Goal: Communication & Community: Answer question/provide support

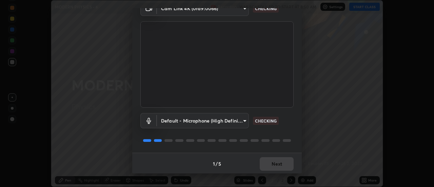
scroll to position [36, 0]
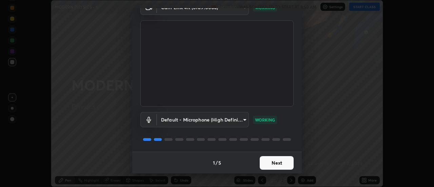
click at [266, 165] on button "Next" at bounding box center [276, 163] width 34 height 14
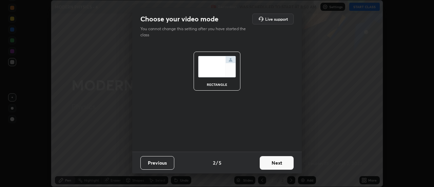
scroll to position [0, 0]
click at [278, 165] on button "Next" at bounding box center [276, 163] width 34 height 14
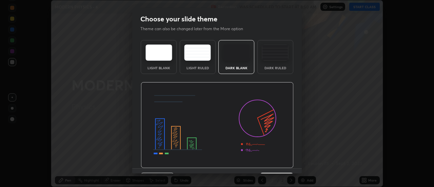
scroll to position [17, 0]
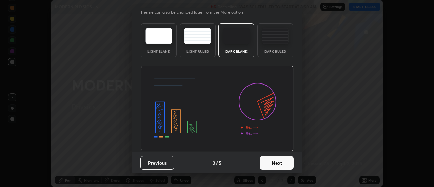
click at [277, 164] on button "Next" at bounding box center [276, 163] width 34 height 14
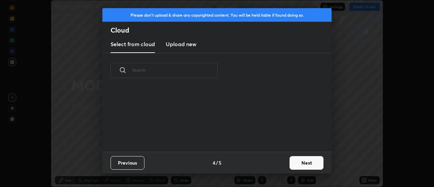
click at [299, 164] on button "Next" at bounding box center [306, 163] width 34 height 14
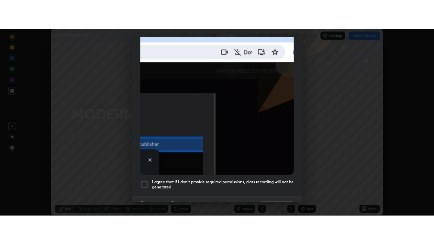
scroll to position [174, 0]
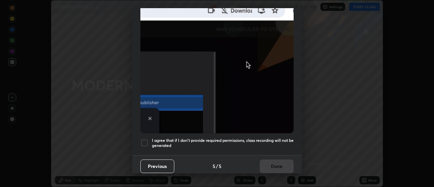
click at [146, 139] on div at bounding box center [144, 143] width 8 height 8
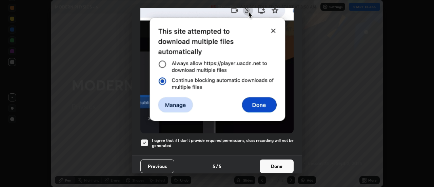
click at [265, 163] on button "Done" at bounding box center [276, 166] width 34 height 14
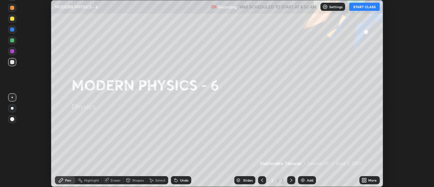
click at [355, 8] on button "START CLASS" at bounding box center [364, 7] width 30 height 8
click at [304, 181] on img at bounding box center [302, 179] width 5 height 5
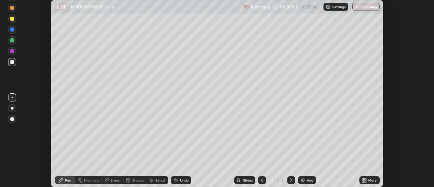
click at [362, 179] on icon at bounding box center [363, 179] width 2 height 2
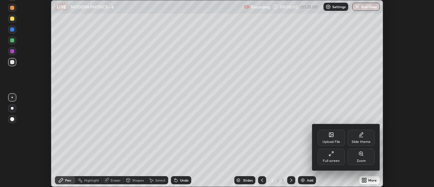
click at [322, 159] on div "Full screen" at bounding box center [330, 156] width 27 height 16
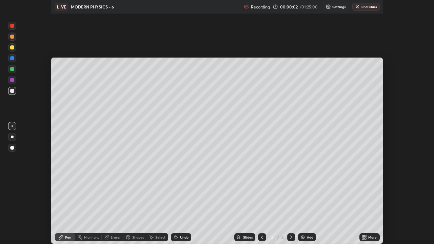
scroll to position [244, 434]
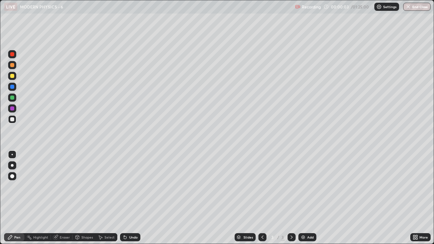
click at [12, 165] on div at bounding box center [12, 165] width 3 height 3
click at [11, 120] on div at bounding box center [12, 119] width 4 height 4
click at [63, 186] on div "Eraser" at bounding box center [62, 237] width 22 height 8
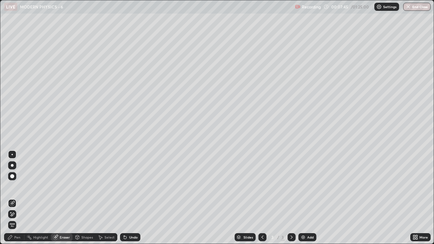
click at [15, 186] on div "Pen" at bounding box center [17, 236] width 6 height 3
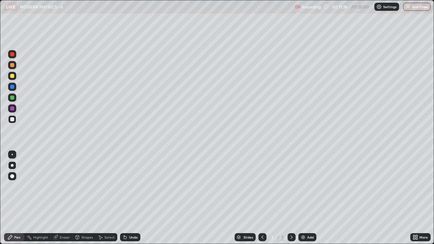
click at [305, 186] on img at bounding box center [302, 236] width 5 height 5
click at [11, 97] on div at bounding box center [12, 98] width 4 height 4
click at [47, 186] on div "Highlight" at bounding box center [40, 236] width 15 height 3
click at [15, 186] on div "Pen" at bounding box center [14, 237] width 20 height 8
click at [35, 186] on div "Highlight" at bounding box center [40, 236] width 15 height 3
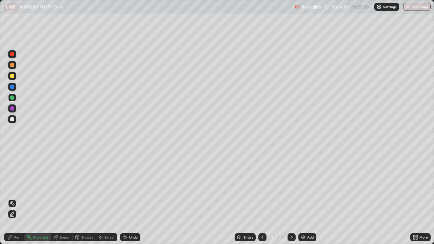
click at [307, 186] on div "Add" at bounding box center [310, 236] width 6 height 3
click at [18, 186] on div "Pen" at bounding box center [17, 236] width 6 height 3
click at [13, 120] on div at bounding box center [12, 119] width 4 height 4
click at [302, 186] on img at bounding box center [302, 236] width 5 height 5
click at [17, 186] on div "Pen" at bounding box center [17, 236] width 6 height 3
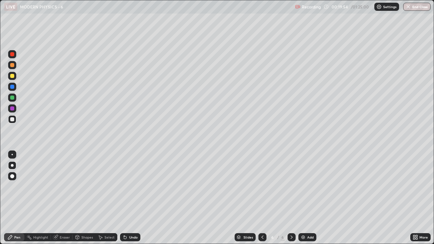
click at [12, 122] on div at bounding box center [12, 119] width 8 height 8
click at [307, 186] on div "Add" at bounding box center [310, 236] width 6 height 3
click at [12, 165] on div at bounding box center [12, 165] width 3 height 3
click at [12, 121] on div at bounding box center [12, 119] width 4 height 4
click at [14, 66] on div at bounding box center [12, 65] width 4 height 4
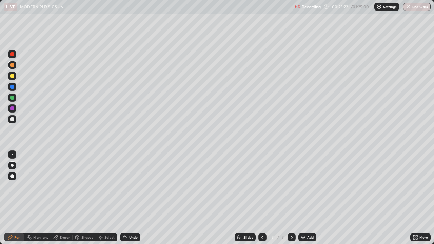
click at [11, 77] on div at bounding box center [12, 76] width 4 height 4
click at [14, 119] on div at bounding box center [12, 119] width 4 height 4
click at [39, 186] on div "Highlight" at bounding box center [40, 236] width 15 height 3
click at [14, 186] on div "Pen" at bounding box center [14, 237] width 20 height 8
click at [303, 186] on img at bounding box center [302, 236] width 5 height 5
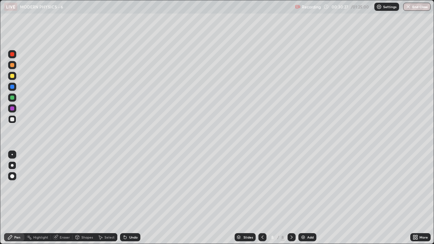
click at [262, 186] on icon at bounding box center [261, 236] width 5 height 5
click at [101, 186] on icon at bounding box center [100, 236] width 5 height 5
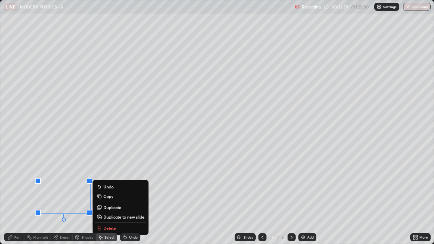
click at [110, 186] on p "Delete" at bounding box center [109, 227] width 13 height 5
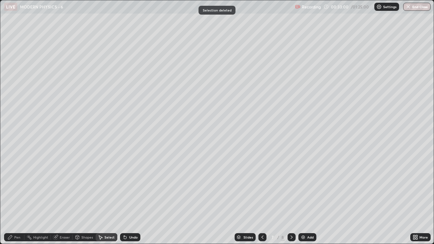
click at [15, 186] on div "Pen" at bounding box center [17, 236] width 6 height 3
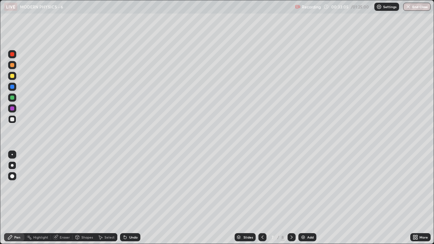
click at [291, 186] on icon at bounding box center [291, 236] width 5 height 5
click at [16, 186] on div "Pen" at bounding box center [14, 237] width 20 height 8
click at [262, 186] on icon at bounding box center [261, 236] width 5 height 5
click at [16, 186] on div "Pen" at bounding box center [17, 236] width 6 height 3
click at [12, 165] on div at bounding box center [12, 165] width 3 height 3
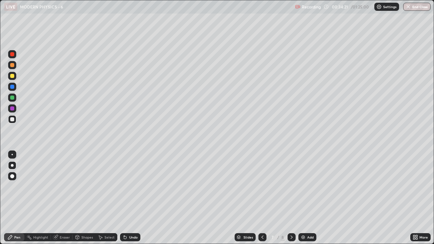
click at [291, 186] on icon at bounding box center [291, 236] width 5 height 5
click at [127, 186] on div "Undo" at bounding box center [130, 237] width 20 height 8
click at [129, 186] on div "Undo" at bounding box center [133, 236] width 8 height 3
click at [130, 186] on div "Undo" at bounding box center [133, 236] width 8 height 3
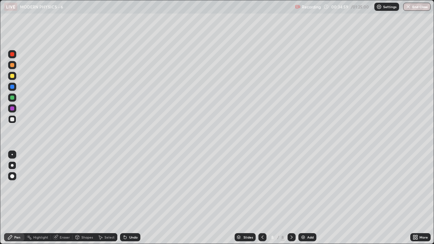
click at [130, 186] on div "Undo" at bounding box center [133, 236] width 8 height 3
click at [13, 76] on div at bounding box center [12, 76] width 4 height 4
click at [303, 186] on img at bounding box center [302, 236] width 5 height 5
click at [13, 122] on div at bounding box center [12, 119] width 8 height 8
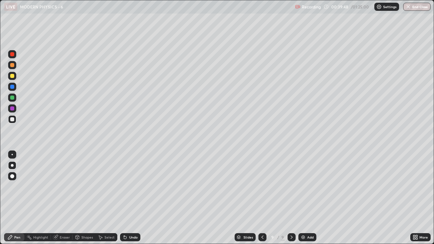
click at [131, 186] on div "Undo" at bounding box center [133, 236] width 8 height 3
click at [133, 186] on div "Undo" at bounding box center [133, 236] width 8 height 3
click at [304, 186] on img at bounding box center [302, 236] width 5 height 5
click at [13, 119] on div at bounding box center [12, 119] width 4 height 4
click at [11, 98] on div at bounding box center [12, 98] width 4 height 4
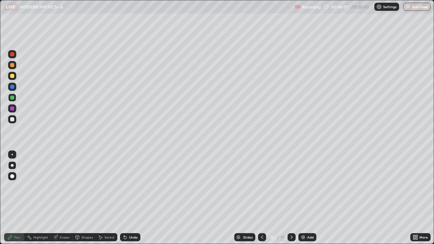
click at [11, 120] on div at bounding box center [12, 119] width 4 height 4
click at [303, 186] on img at bounding box center [302, 236] width 5 height 5
click at [43, 186] on div "Highlight" at bounding box center [40, 236] width 15 height 3
click at [18, 186] on div "Pen" at bounding box center [17, 236] width 6 height 3
click at [129, 186] on div "Undo" at bounding box center [133, 236] width 8 height 3
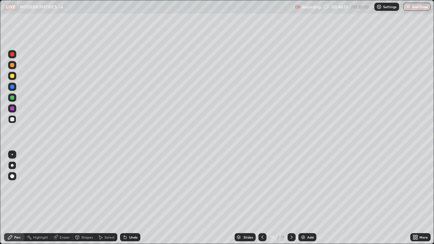
click at [44, 186] on div "Highlight" at bounding box center [40, 236] width 15 height 3
click at [14, 186] on div "Pen" at bounding box center [17, 236] width 6 height 3
click at [132, 186] on div "Undo" at bounding box center [133, 236] width 8 height 3
click at [306, 186] on div "Add" at bounding box center [307, 237] width 18 height 8
click at [37, 186] on div "Highlight" at bounding box center [40, 236] width 15 height 3
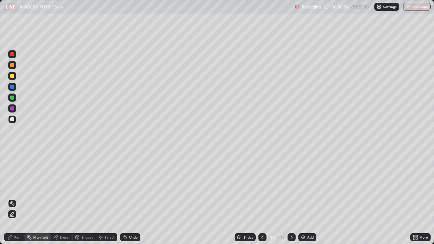
click at [261, 186] on icon at bounding box center [261, 236] width 5 height 5
click at [290, 186] on icon at bounding box center [291, 236] width 5 height 5
click at [17, 186] on div "Pen" at bounding box center [17, 236] width 6 height 3
click at [261, 186] on icon at bounding box center [261, 236] width 5 height 5
click at [260, 186] on div at bounding box center [262, 237] width 8 height 8
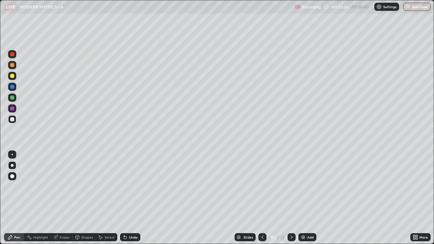
click at [291, 186] on icon at bounding box center [291, 236] width 5 height 5
click at [287, 186] on div at bounding box center [291, 237] width 8 height 8
click at [38, 186] on div "Highlight" at bounding box center [37, 237] width 26 height 8
click at [38, 186] on div "Highlight" at bounding box center [40, 236] width 15 height 3
click at [261, 186] on icon at bounding box center [261, 236] width 5 height 5
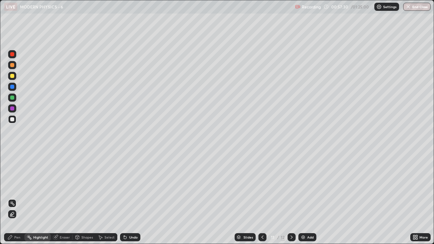
click at [291, 186] on icon at bounding box center [291, 236] width 5 height 5
click at [262, 186] on icon at bounding box center [261, 236] width 5 height 5
click at [291, 186] on icon at bounding box center [291, 236] width 2 height 3
click at [10, 186] on icon at bounding box center [10, 237] width 4 height 4
click at [261, 186] on div at bounding box center [262, 237] width 8 height 8
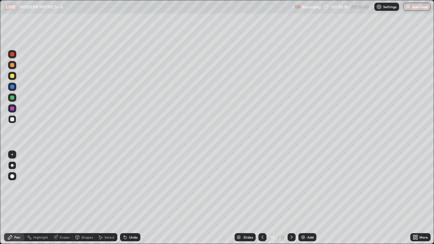
click at [291, 186] on icon at bounding box center [291, 236] width 5 height 5
click at [12, 98] on div at bounding box center [12, 98] width 4 height 4
click at [263, 186] on icon at bounding box center [261, 236] width 5 height 5
click at [263, 186] on div at bounding box center [262, 237] width 8 height 8
click at [291, 186] on icon at bounding box center [291, 236] width 5 height 5
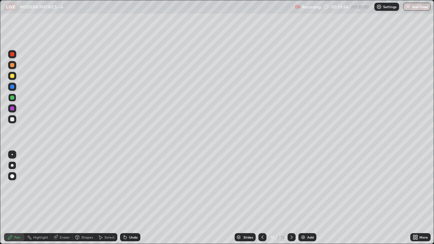
click at [293, 186] on icon at bounding box center [291, 236] width 5 height 5
click at [264, 186] on div at bounding box center [262, 237] width 8 height 8
click at [291, 186] on icon at bounding box center [291, 236] width 5 height 5
click at [12, 122] on div at bounding box center [12, 119] width 8 height 8
click at [13, 121] on div at bounding box center [12, 119] width 4 height 4
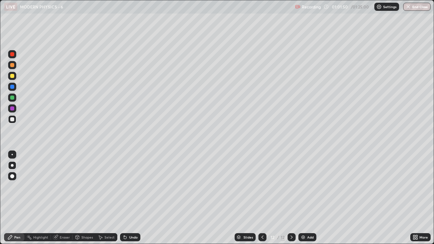
click at [12, 77] on div at bounding box center [12, 76] width 4 height 4
click at [103, 186] on div "Select" at bounding box center [107, 237] width 22 height 8
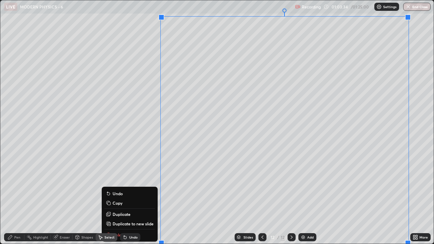
click at [127, 186] on p "Duplicate to new slide" at bounding box center [132, 223] width 41 height 5
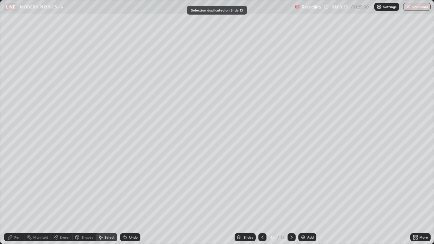
click at [13, 186] on div "Pen" at bounding box center [14, 237] width 20 height 8
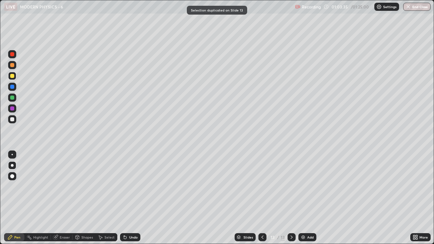
click at [11, 118] on div at bounding box center [12, 119] width 4 height 4
click at [305, 186] on div "Add" at bounding box center [307, 237] width 18 height 8
click at [12, 65] on div at bounding box center [12, 65] width 4 height 4
click at [13, 120] on div at bounding box center [12, 119] width 4 height 4
click at [13, 79] on div at bounding box center [12, 76] width 8 height 8
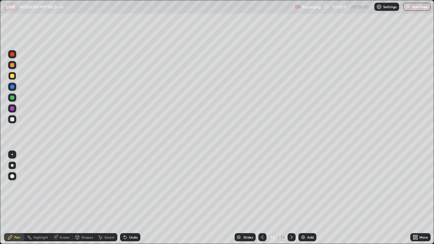
click at [107, 186] on div "Select" at bounding box center [109, 236] width 10 height 3
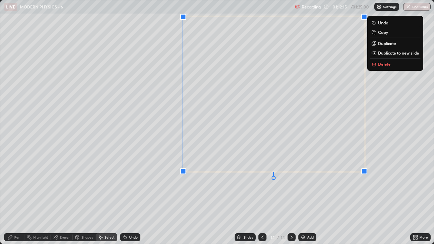
click at [383, 51] on p "Duplicate to new slide" at bounding box center [398, 52] width 41 height 5
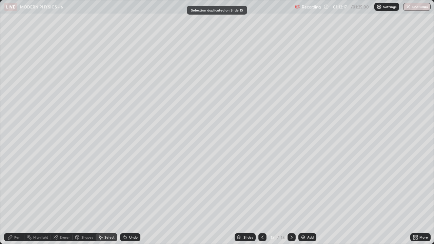
click at [18, 186] on div "Pen" at bounding box center [17, 236] width 6 height 3
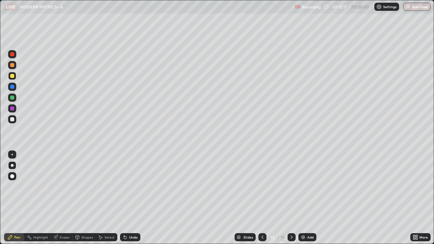
click at [12, 121] on div at bounding box center [12, 119] width 4 height 4
click at [13, 66] on div at bounding box center [12, 65] width 4 height 4
click at [12, 122] on div at bounding box center [12, 119] width 8 height 8
click at [35, 186] on div "Highlight" at bounding box center [37, 237] width 26 height 8
click at [12, 64] on div at bounding box center [12, 65] width 4 height 4
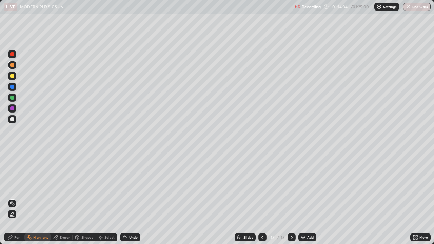
click at [104, 186] on div "Select" at bounding box center [107, 237] width 22 height 8
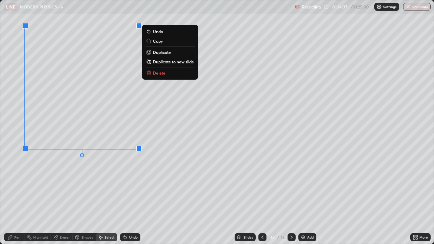
click at [159, 63] on p "Duplicate to new slide" at bounding box center [173, 61] width 41 height 5
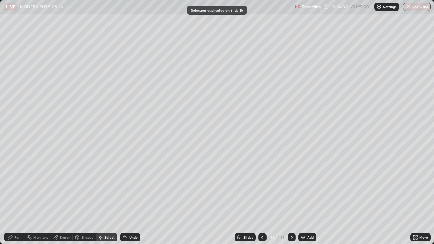
click at [100, 186] on icon at bounding box center [101, 237] width 4 height 4
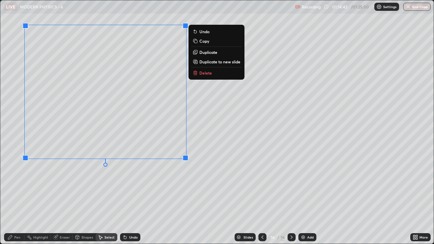
click at [17, 186] on div "Pen" at bounding box center [17, 236] width 6 height 3
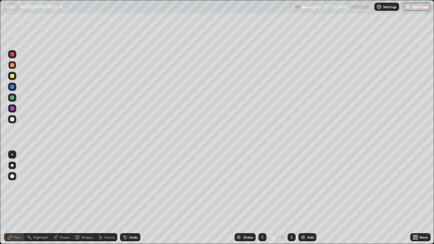
click at [12, 78] on div at bounding box center [12, 76] width 4 height 4
click at [12, 87] on div at bounding box center [12, 87] width 4 height 4
click at [12, 120] on div at bounding box center [12, 119] width 4 height 4
click at [66, 186] on div "Eraser" at bounding box center [65, 236] width 10 height 3
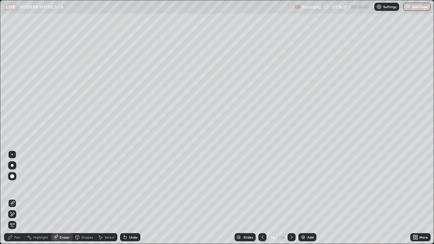
click at [18, 186] on div "Pen" at bounding box center [17, 236] width 6 height 3
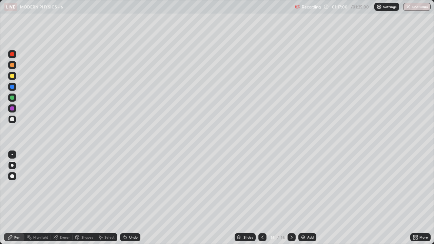
click at [38, 186] on div "Highlight" at bounding box center [40, 236] width 15 height 3
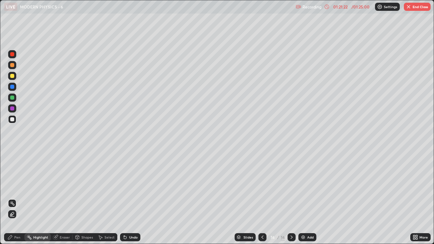
click at [413, 7] on button "End Class" at bounding box center [416, 7] width 27 height 8
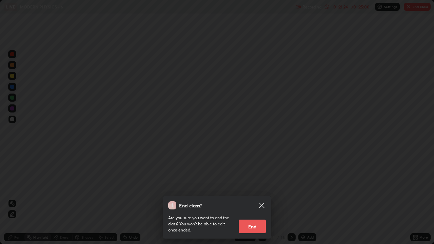
click at [257, 186] on button "End" at bounding box center [251, 227] width 27 height 14
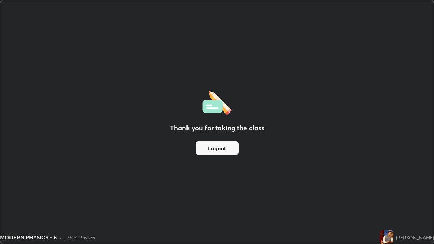
click at [228, 149] on button "Logout" at bounding box center [216, 148] width 43 height 14
